Goal: Task Accomplishment & Management: Manage account settings

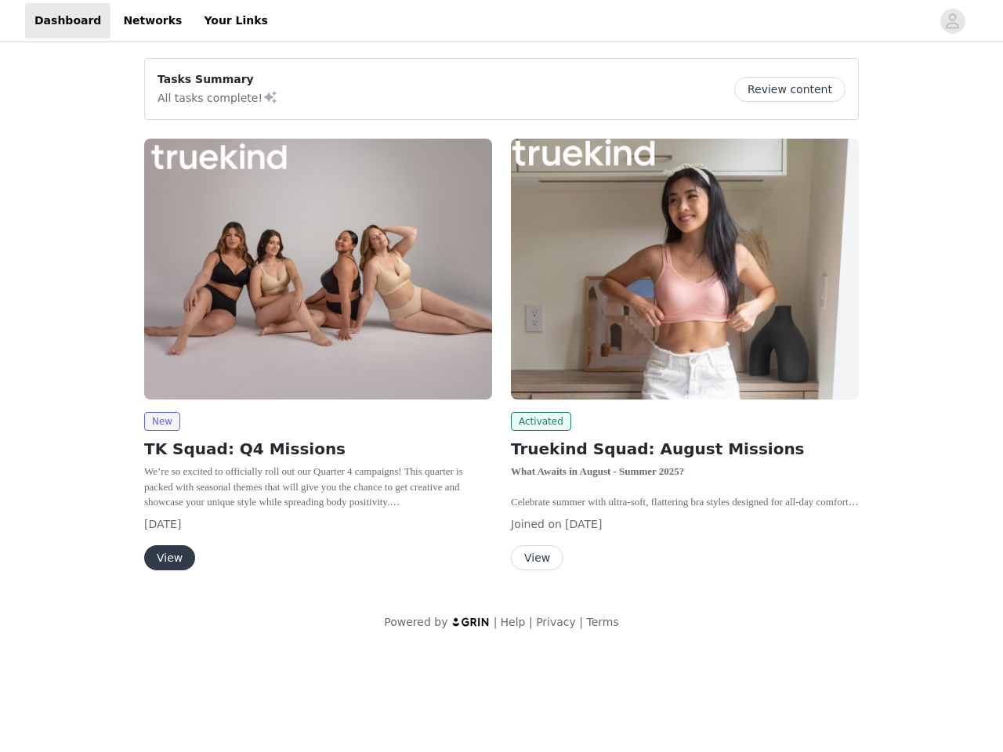
click at [502, 325] on div "Activated Truekind Squad: August Missions What Awaits in August - Summer 2025? …" at bounding box center [685, 357] width 367 height 457
click at [502, 21] on div at bounding box center [604, 20] width 654 height 35
click at [953, 21] on icon "avatar" at bounding box center [952, 21] width 15 height 25
click at [796, 89] on div "Tasks Summary All tasks complete! Review content New TK Squad: Q4 Missions We’r…" at bounding box center [501, 347] width 1003 height 604
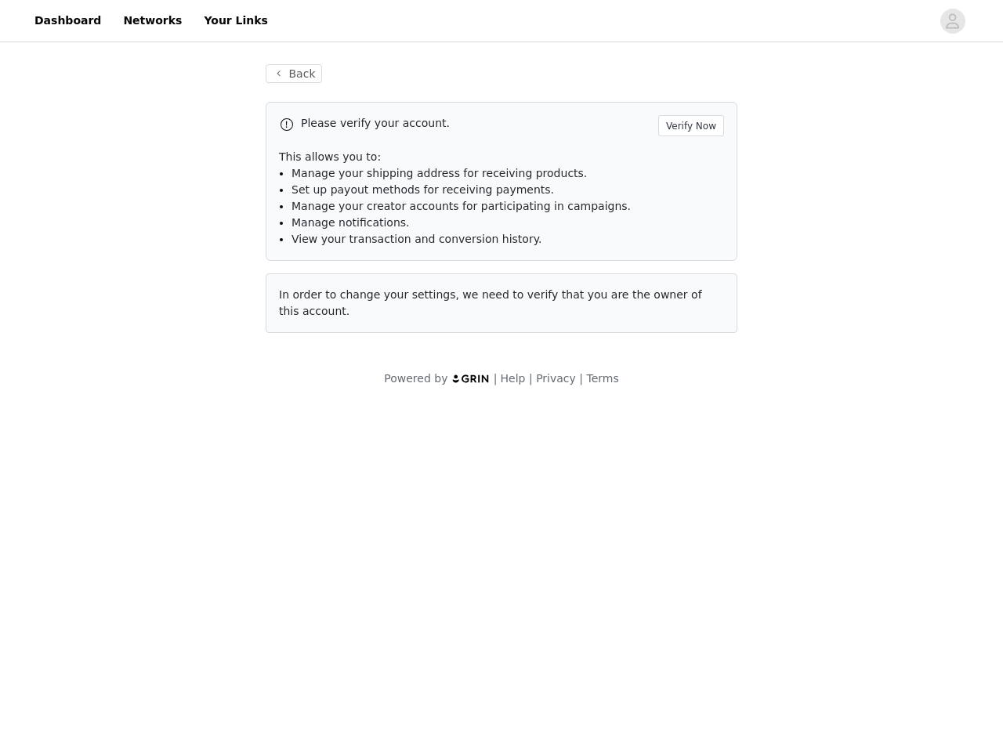
click at [318, 269] on div "Please verify your account. Verify Now This allows you to: Manage your shipping…" at bounding box center [502, 217] width 472 height 231
click at [161, 422] on body "Dashboard Networks Your Links Back Please verify your account. Verify Now This …" at bounding box center [501, 376] width 1003 height 752
